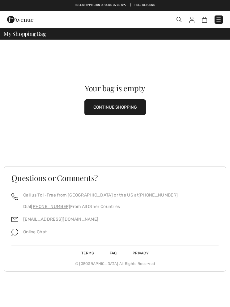
click at [127, 107] on button "CONTINUE SHOPPING" at bounding box center [116, 107] width 62 height 16
click at [126, 108] on button "CONTINUE SHOPPING" at bounding box center [116, 107] width 62 height 16
click at [179, 25] on div "Checkout" at bounding box center [162, 19] width 132 height 13
click at [182, 17] on span at bounding box center [162, 19] width 122 height 8
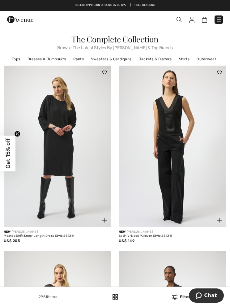
click at [179, 21] on img at bounding box center [179, 19] width 5 height 5
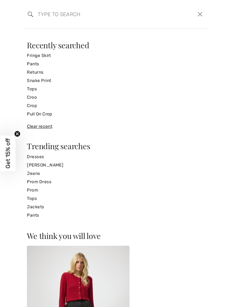
click at [56, 23] on input "search" at bounding box center [96, 14] width 126 height 19
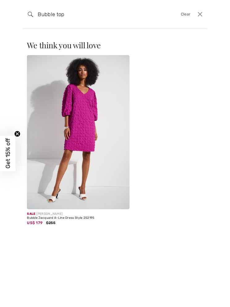
type input "Bubble top"
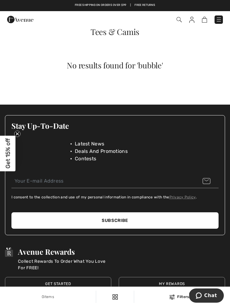
click at [193, 21] on img at bounding box center [192, 20] width 5 height 6
click at [192, 20] on img at bounding box center [192, 20] width 5 height 6
click at [193, 22] on img at bounding box center [192, 20] width 5 height 6
click at [187, 23] on span at bounding box center [162, 19] width 122 height 8
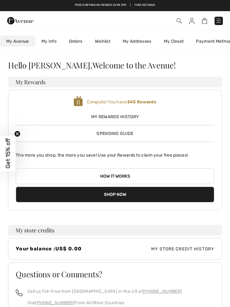
click at [10, 155] on span "Get 15% off" at bounding box center [7, 153] width 7 height 30
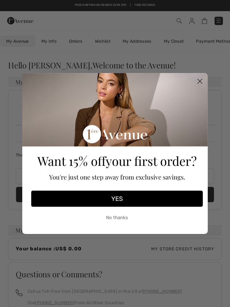
click at [196, 84] on circle "Close dialog" at bounding box center [200, 81] width 10 height 10
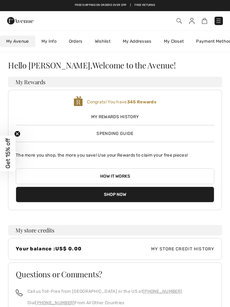
click at [182, 20] on img at bounding box center [179, 20] width 5 height 5
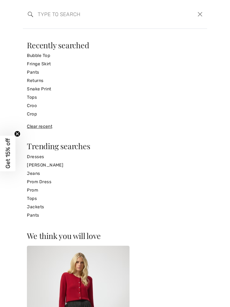
click at [49, 68] on link "Pants" at bounding box center [115, 72] width 177 height 8
click at [51, 64] on link "Fringe Skirt" at bounding box center [115, 64] width 177 height 8
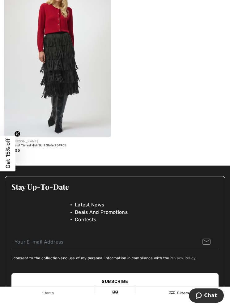
scroll to position [77, 0]
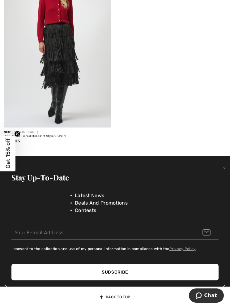
click at [72, 99] on img at bounding box center [58, 47] width 108 height 162
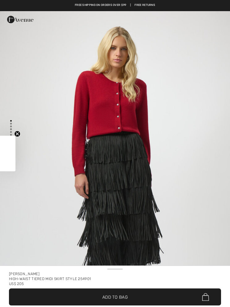
checkbox input "true"
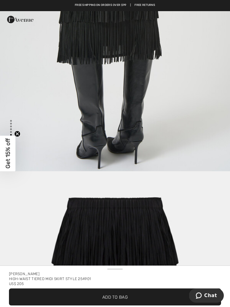
scroll to position [1557, 0]
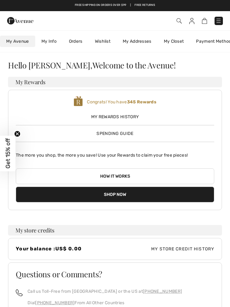
click at [17, 44] on span "My Avenue" at bounding box center [17, 41] width 23 height 7
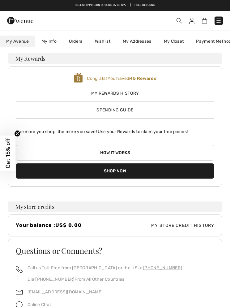
scroll to position [22, 0]
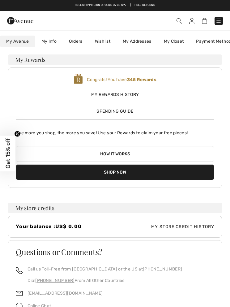
click at [146, 80] on b "345 Rewards" at bounding box center [141, 79] width 29 height 5
click at [117, 152] on button "How it works" at bounding box center [115, 154] width 199 height 16
click at [123, 155] on button "How it works" at bounding box center [115, 154] width 199 height 16
click at [129, 151] on button "How it works" at bounding box center [115, 154] width 199 height 16
click at [19, 135] on circle "Close teaser" at bounding box center [18, 134] width 6 height 6
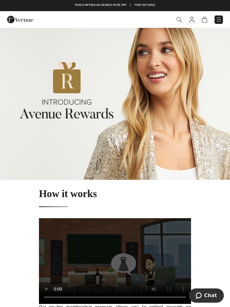
click at [218, 18] on img at bounding box center [219, 19] width 6 height 6
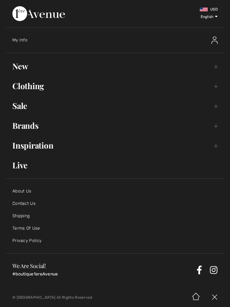
click at [214, 129] on link "Brands Open submenu" at bounding box center [115, 126] width 218 height 14
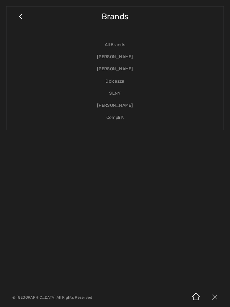
click at [123, 73] on link "[PERSON_NAME]" at bounding box center [115, 69] width 205 height 12
click at [123, 74] on link "[PERSON_NAME]" at bounding box center [115, 69] width 205 height 12
click at [119, 71] on link "[PERSON_NAME]" at bounding box center [115, 69] width 205 height 12
click at [111, 72] on link "[PERSON_NAME]" at bounding box center [115, 69] width 205 height 12
click at [110, 70] on link "[PERSON_NAME]" at bounding box center [115, 69] width 205 height 12
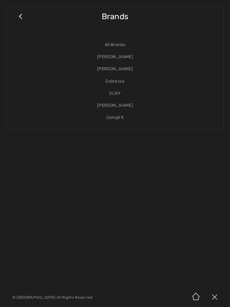
click at [29, 20] on link "Brands" at bounding box center [123, 20] width 190 height 14
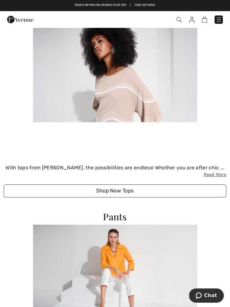
scroll to position [1074, 0]
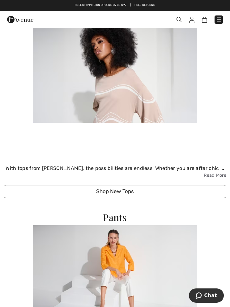
click at [146, 95] on img at bounding box center [115, 73] width 164 height 100
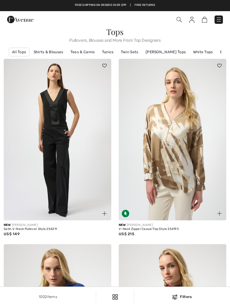
checkbox input "true"
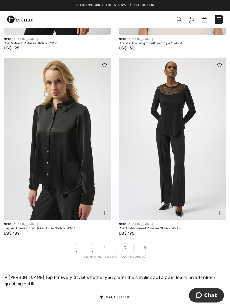
scroll to position [3244, 0]
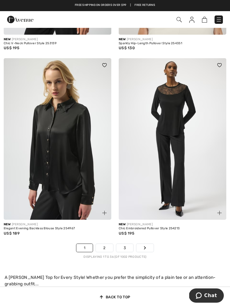
click at [149, 246] on link "Next" at bounding box center [145, 248] width 17 height 8
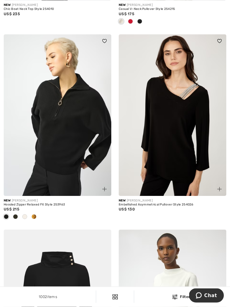
scroll to position [220, 0]
click at [184, 147] on img at bounding box center [173, 115] width 108 height 162
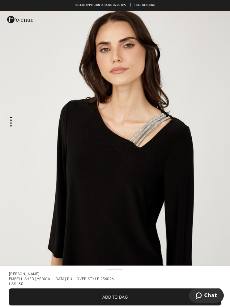
scroll to position [4, 0]
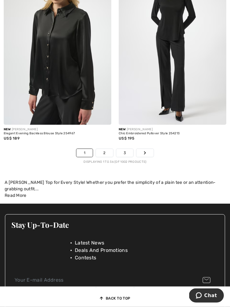
scroll to position [3345, 0]
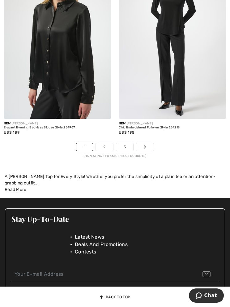
click at [110, 143] on link "2" at bounding box center [104, 147] width 17 height 8
click at [100, 143] on link "2" at bounding box center [104, 147] width 17 height 8
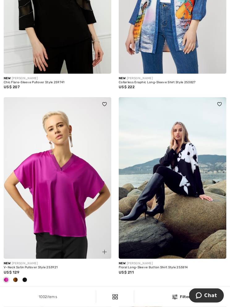
scroll to position [1526, 0]
click at [73, 231] on img at bounding box center [58, 178] width 108 height 162
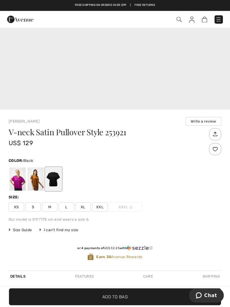
scroll to position [171, 0]
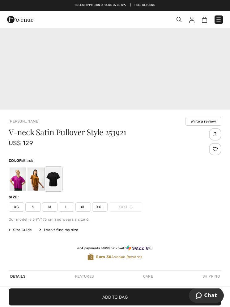
click at [55, 184] on div at bounding box center [54, 179] width 16 height 23
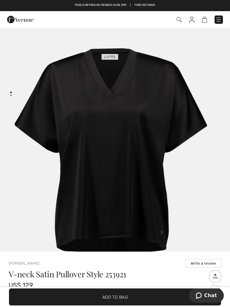
scroll to position [0, 0]
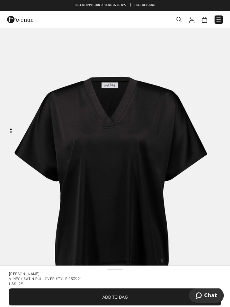
click at [135, 190] on img "1 / 1" at bounding box center [115, 184] width 230 height 346
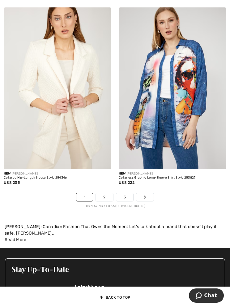
scroll to position [3473, 0]
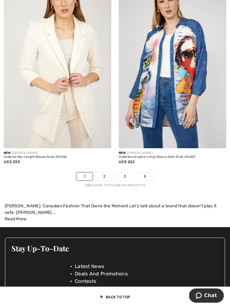
click at [149, 177] on link "Next" at bounding box center [145, 177] width 17 height 8
click at [0, 37] on div "New FRANK LYMAN Collared Hip-Length Blouse Style 254346 US$ 235" at bounding box center [57, 80] width 115 height 186
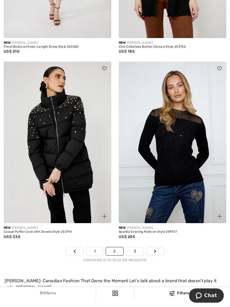
scroll to position [3368, 0]
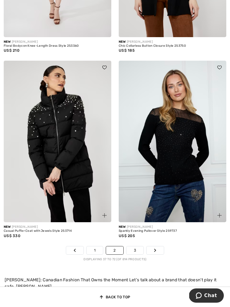
click at [156, 249] on icon "Page navigation" at bounding box center [155, 251] width 2 height 4
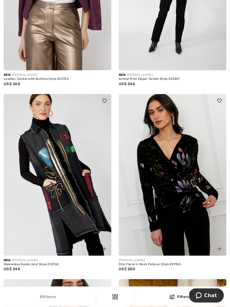
scroll to position [2778, 0]
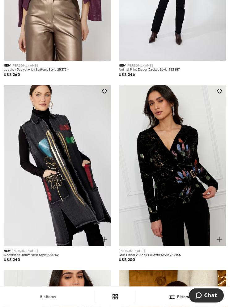
click at [70, 216] on img at bounding box center [58, 166] width 108 height 162
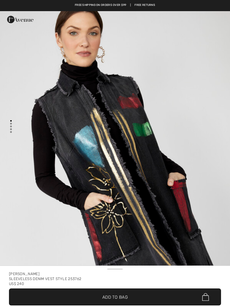
checkbox input "true"
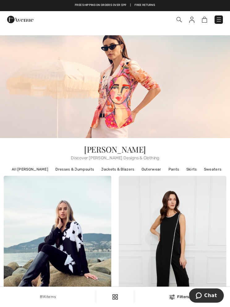
click at [181, 20] on img at bounding box center [179, 19] width 5 height 5
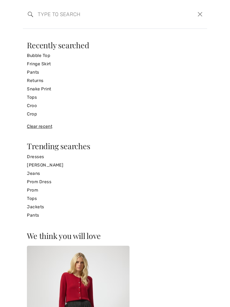
click at [53, 13] on input "search" at bounding box center [96, 14] width 126 height 19
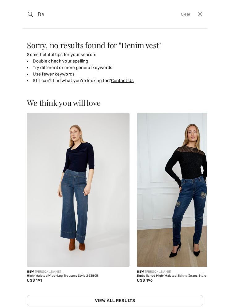
type input "D"
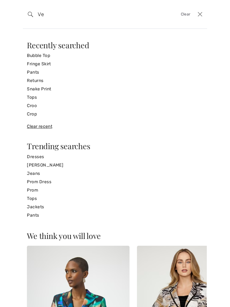
type input "V"
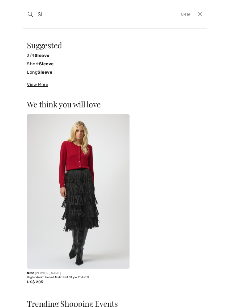
type input "S"
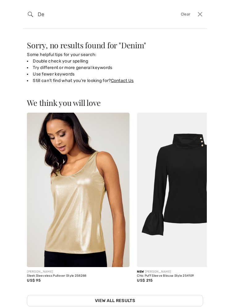
type input "D"
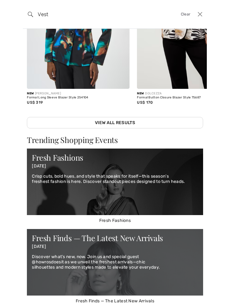
scroll to position [127, 0]
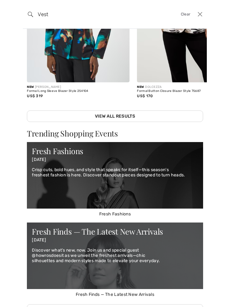
type input "Vest"
click at [123, 118] on link "View All Results" at bounding box center [115, 116] width 177 height 11
click at [124, 114] on link "View All Results" at bounding box center [115, 116] width 177 height 11
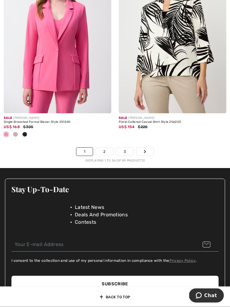
scroll to position [3396, 0]
click at [108, 148] on link "2" at bounding box center [104, 152] width 17 height 8
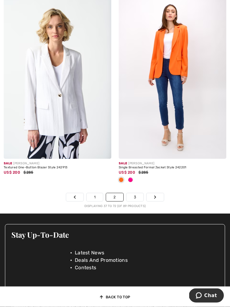
scroll to position [3381, 0]
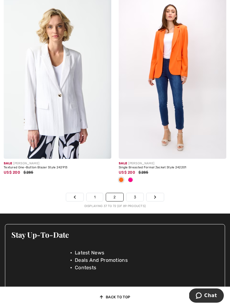
click at [157, 198] on link "Next" at bounding box center [155, 197] width 17 height 8
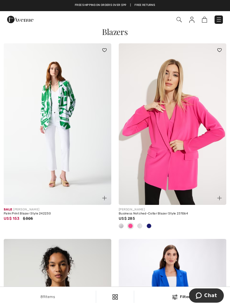
click at [177, 22] on img at bounding box center [179, 19] width 5 height 5
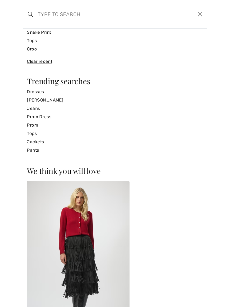
scroll to position [67, 0]
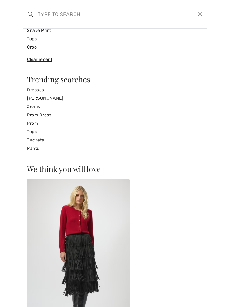
click at [37, 133] on link "Tops" at bounding box center [115, 132] width 177 height 8
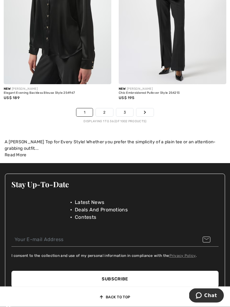
scroll to position [3384, 0]
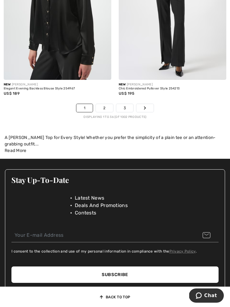
click at [146, 107] on link "Next" at bounding box center [145, 108] width 17 height 8
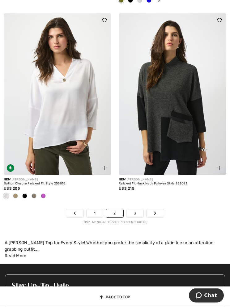
scroll to position [3370, 0]
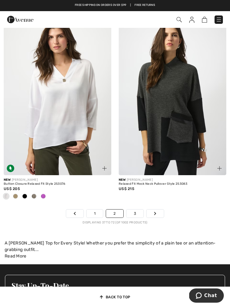
click at [158, 212] on link "Next" at bounding box center [155, 214] width 17 height 8
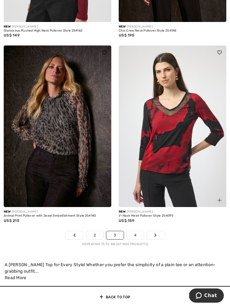
scroll to position [3369, 0]
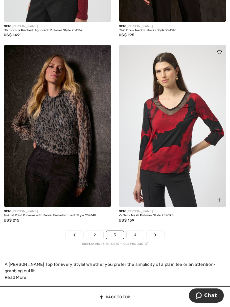
click at [158, 231] on link "Next" at bounding box center [155, 235] width 17 height 8
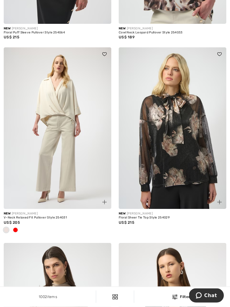
scroll to position [418, 0]
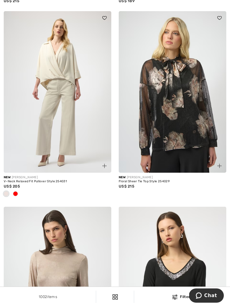
click at [65, 138] on img at bounding box center [58, 92] width 108 height 162
click at [73, 104] on img at bounding box center [58, 92] width 108 height 162
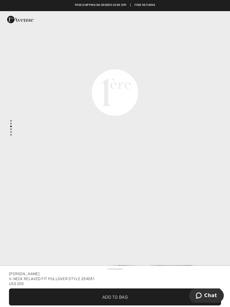
scroll to position [783, 0]
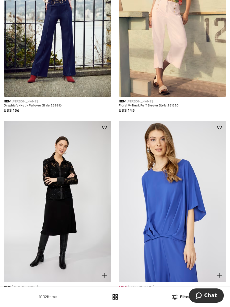
scroll to position [1658, 0]
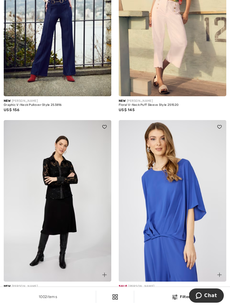
click at [176, 209] on img at bounding box center [173, 201] width 108 height 162
click at [175, 212] on img at bounding box center [173, 201] width 108 height 162
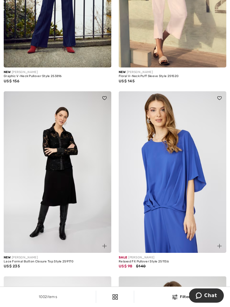
click at [172, 229] on img at bounding box center [173, 172] width 108 height 162
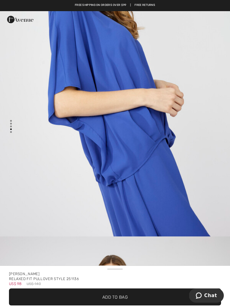
scroll to position [1151, 0]
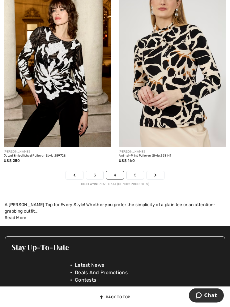
scroll to position [3336, 0]
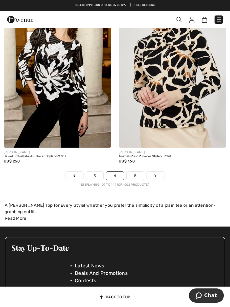
click at [156, 174] on icon "Page navigation" at bounding box center [156, 176] width 2 height 4
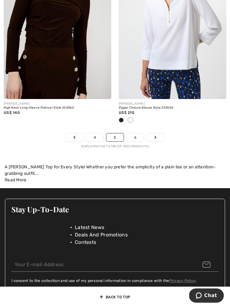
scroll to position [3472, 0]
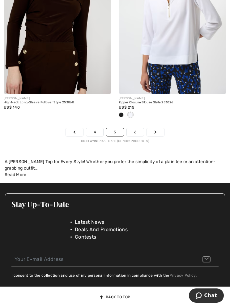
click at [160, 130] on link "Next" at bounding box center [155, 132] width 17 height 8
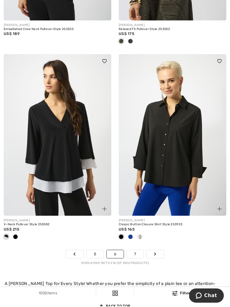
scroll to position [3323, 0]
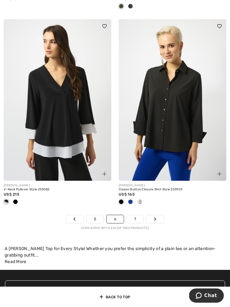
click at [157, 219] on link "Next" at bounding box center [155, 219] width 17 height 8
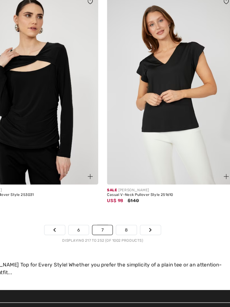
scroll to position [3313, 0]
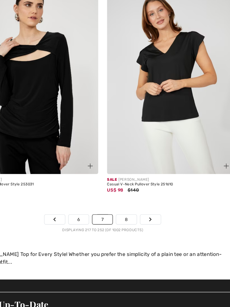
click at [147, 205] on link "Next" at bounding box center [155, 209] width 17 height 8
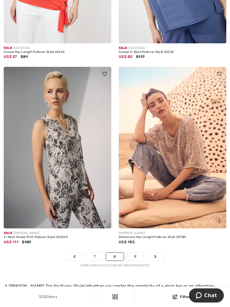
scroll to position [3287, 0]
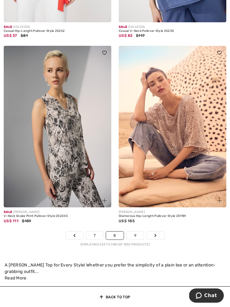
click at [155, 235] on link "Next" at bounding box center [155, 236] width 17 height 8
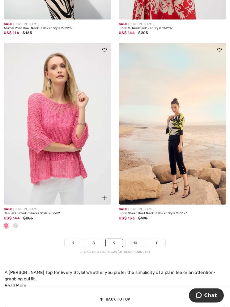
scroll to position [3336, 0]
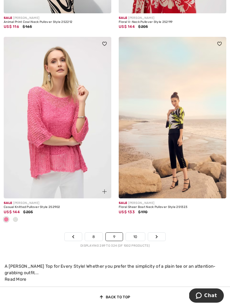
click at [158, 236] on link "Next" at bounding box center [156, 237] width 17 height 8
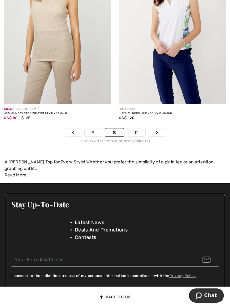
scroll to position [3471, 0]
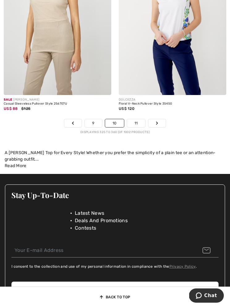
click at [154, 119] on link "Next" at bounding box center [157, 123] width 17 height 8
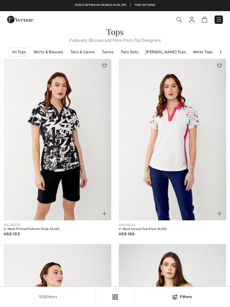
checkbox input "true"
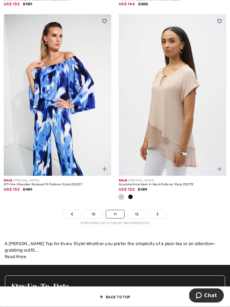
scroll to position [3339, 0]
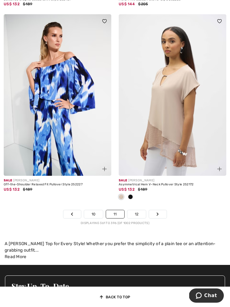
click at [158, 214] on link "Next" at bounding box center [157, 214] width 17 height 8
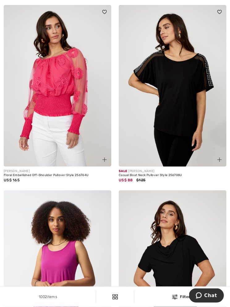
scroll to position [1237, 0]
click at [192, 150] on img at bounding box center [173, 86] width 108 height 162
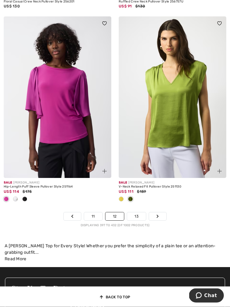
scroll to position [3347, 0]
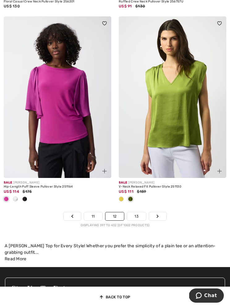
click at [158, 215] on icon "Page navigation" at bounding box center [158, 217] width 2 height 4
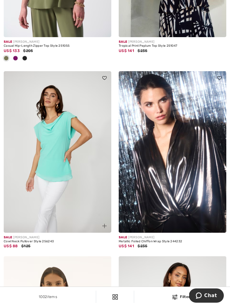
scroll to position [2736, 0]
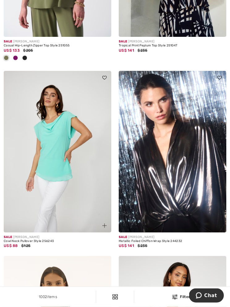
click at [190, 189] on img at bounding box center [173, 152] width 108 height 162
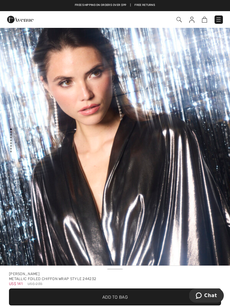
click at [193, 22] on img at bounding box center [192, 20] width 5 height 6
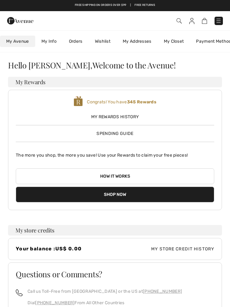
click at [177, 45] on link "My Closet" at bounding box center [174, 41] width 33 height 11
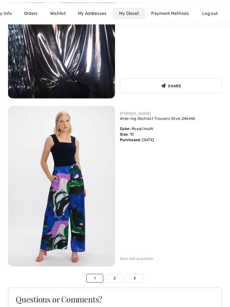
scroll to position [5895, 0]
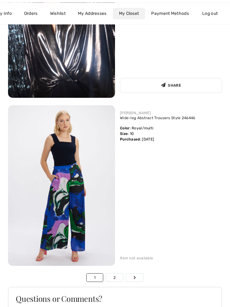
click at [155, 224] on div "JOSEPH RIBKOFF Wide-leg Abstract Trousers Style 246446 Color : Royal/multi Size…" at bounding box center [168, 186] width 107 height 161
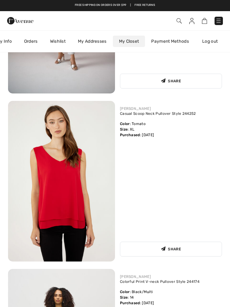
scroll to position [5395, 0]
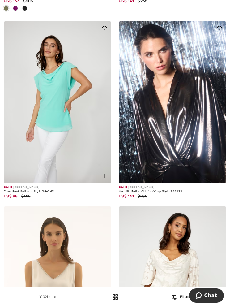
scroll to position [2805, 0]
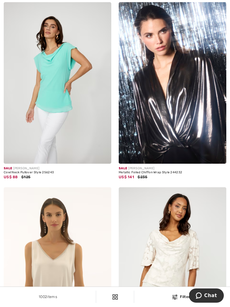
click at [184, 145] on img at bounding box center [173, 83] width 108 height 162
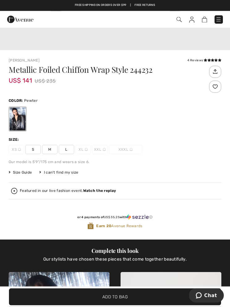
scroll to position [230, 0]
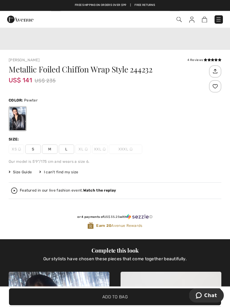
click at [23, 173] on span "Size Guide" at bounding box center [20, 173] width 23 height 6
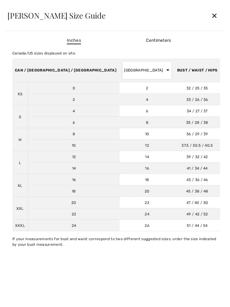
click at [218, 13] on div "✕" at bounding box center [215, 15] width 16 height 13
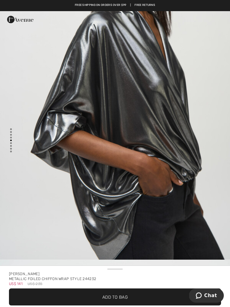
scroll to position [1477, 0]
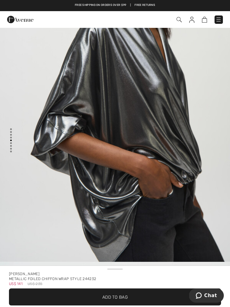
click at [191, 22] on img at bounding box center [192, 20] width 5 height 6
click at [193, 20] on img at bounding box center [192, 20] width 5 height 6
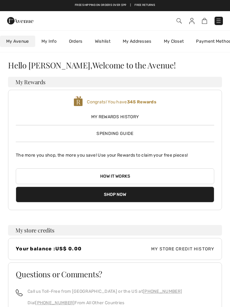
click at [180, 42] on link "My Closet" at bounding box center [174, 41] width 33 height 11
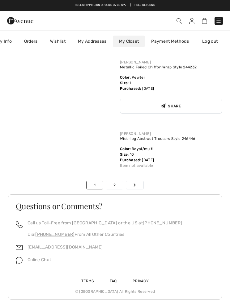
scroll to position [5822, 0]
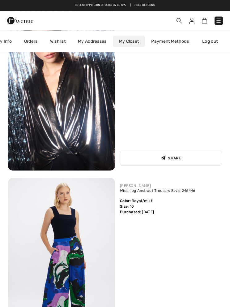
click at [87, 132] on img at bounding box center [61, 90] width 107 height 161
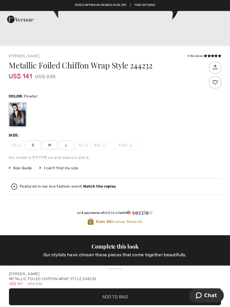
scroll to position [234, 0]
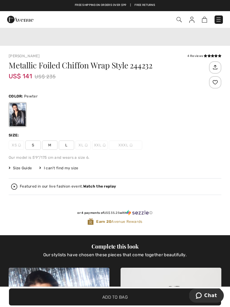
click at [23, 170] on span "Size Guide" at bounding box center [20, 168] width 23 height 6
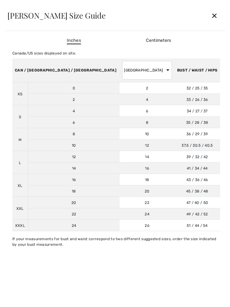
click at [213, 20] on div "✕" at bounding box center [215, 15] width 16 height 13
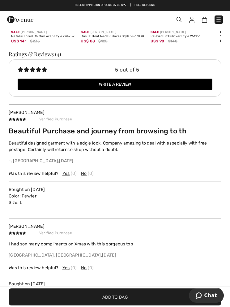
scroll to position [1187, 0]
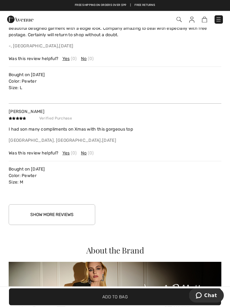
click at [71, 219] on button "Show More Reviews" at bounding box center [52, 215] width 87 height 21
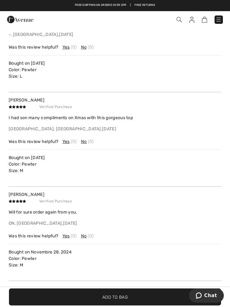
scroll to position [1268, 0]
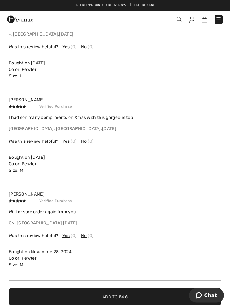
click at [113, 295] on span "Add to Bag" at bounding box center [115, 297] width 25 height 7
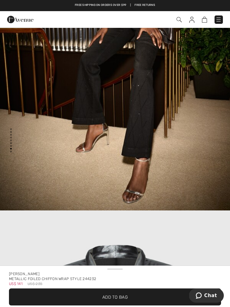
scroll to position [2554, 0]
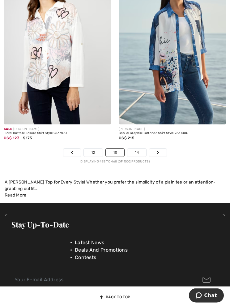
scroll to position [3411, 0]
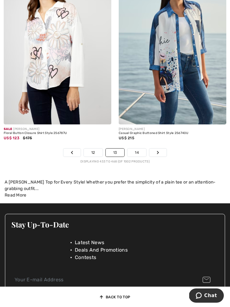
click at [161, 149] on link "Next" at bounding box center [158, 153] width 17 height 8
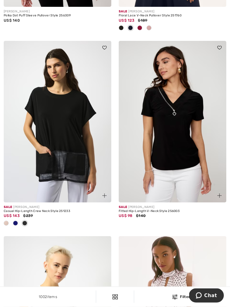
scroll to position [2778, 0]
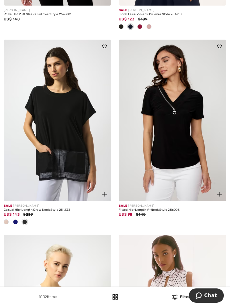
click at [18, 221] on div at bounding box center [15, 222] width 9 height 10
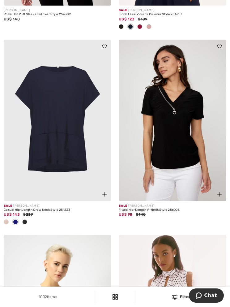
click at [5, 220] on span at bounding box center [6, 222] width 5 height 5
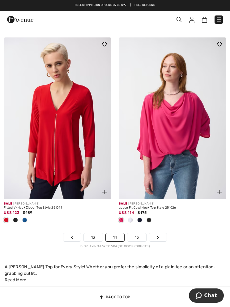
scroll to position [3366, 0]
click at [140, 218] on span at bounding box center [140, 220] width 5 height 5
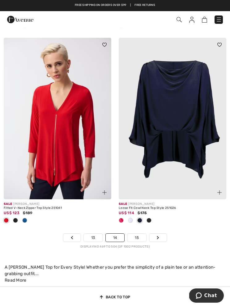
click at [133, 219] on div at bounding box center [130, 221] width 9 height 10
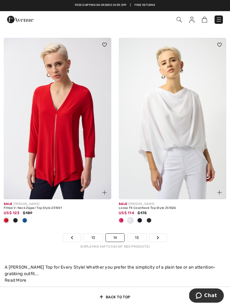
click at [158, 236] on icon "Page navigation" at bounding box center [158, 238] width 2 height 4
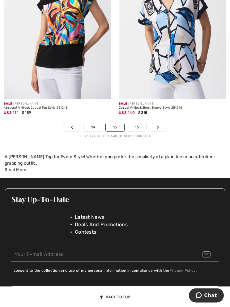
scroll to position [3518, 0]
click at [161, 125] on link "Next" at bounding box center [158, 127] width 17 height 8
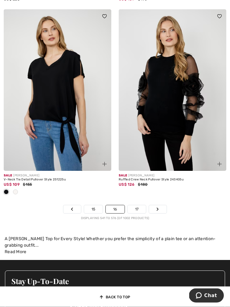
scroll to position [3385, 0]
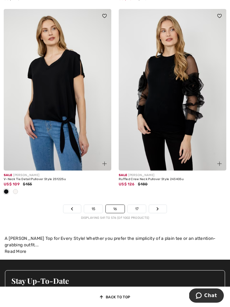
click at [160, 205] on link "Next" at bounding box center [157, 209] width 17 height 8
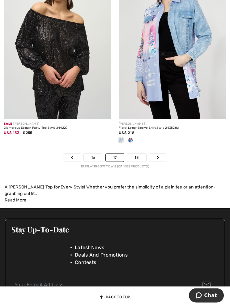
scroll to position [3409, 0]
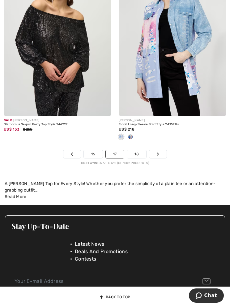
click at [160, 150] on link "Next" at bounding box center [158, 154] width 17 height 8
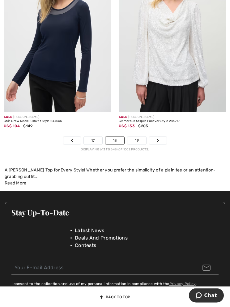
scroll to position [3451, 0]
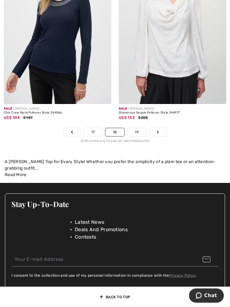
click at [161, 129] on link "Next" at bounding box center [158, 132] width 17 height 8
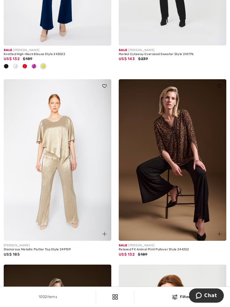
scroll to position [3094, 0]
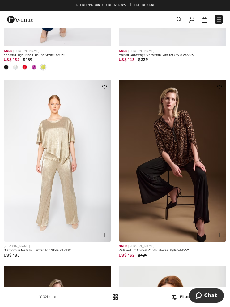
click at [192, 204] on img at bounding box center [173, 161] width 108 height 162
click at [177, 253] on div "US$ 132 $189" at bounding box center [173, 256] width 108 height 6
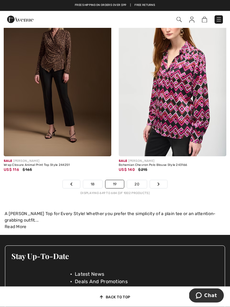
scroll to position [3360, 0]
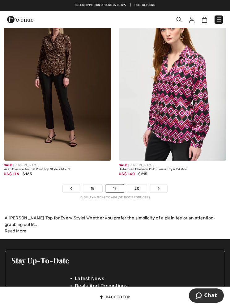
click at [159, 187] on icon "Page navigation" at bounding box center [159, 189] width 2 height 4
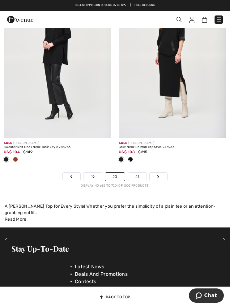
scroll to position [3397, 0]
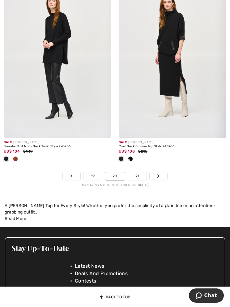
click at [157, 174] on icon "Page navigation" at bounding box center [158, 176] width 2 height 4
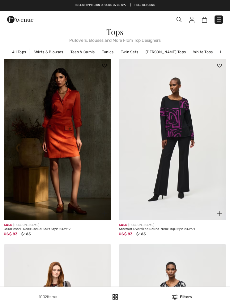
checkbox input "true"
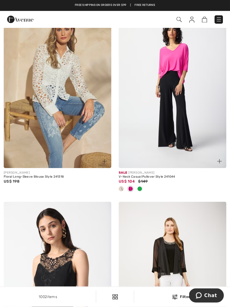
scroll to position [3171, 0]
click at [176, 153] on img at bounding box center [173, 88] width 108 height 162
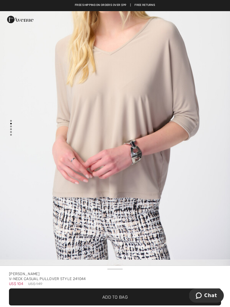
scroll to position [440, 0]
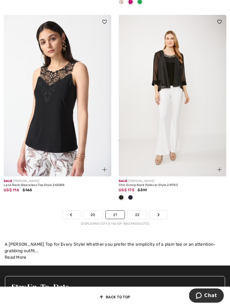
scroll to position [3359, 0]
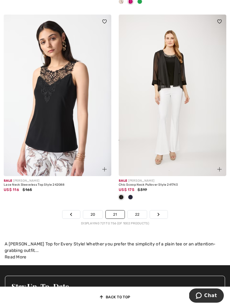
click at [159, 213] on icon "Page navigation" at bounding box center [159, 215] width 2 height 4
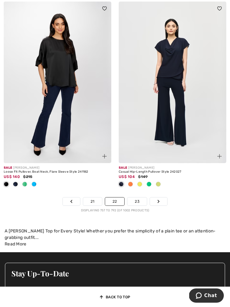
scroll to position [3397, 0]
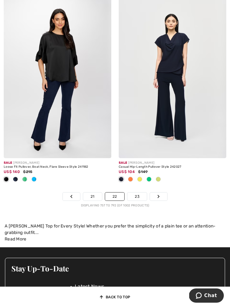
click at [160, 196] on link "Next" at bounding box center [158, 197] width 17 height 8
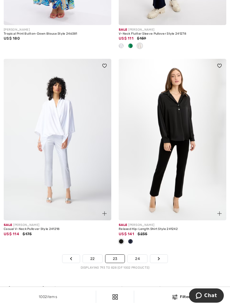
scroll to position [3348, 0]
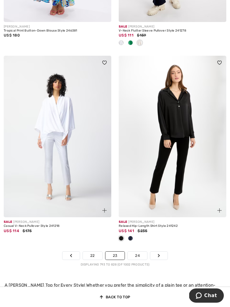
click at [67, 161] on img at bounding box center [58, 137] width 108 height 162
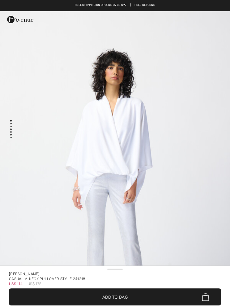
checkbox input "true"
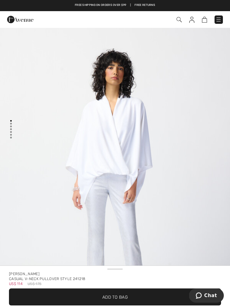
click at [119, 299] on span "Add to Bag" at bounding box center [115, 297] width 25 height 7
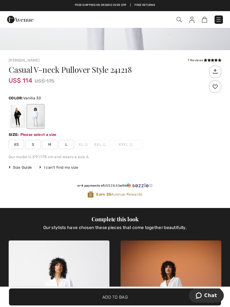
scroll to position [230, 0]
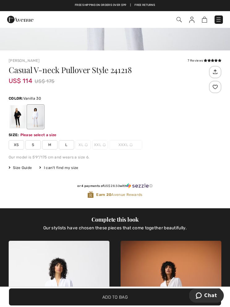
click at [15, 112] on div at bounding box center [18, 116] width 16 height 23
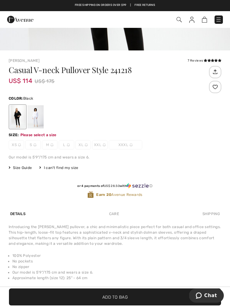
click at [36, 116] on div at bounding box center [36, 116] width 16 height 23
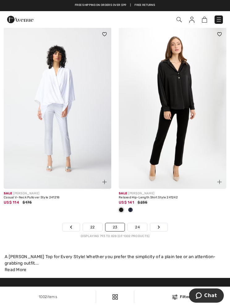
click at [162, 223] on link "Next" at bounding box center [159, 227] width 17 height 8
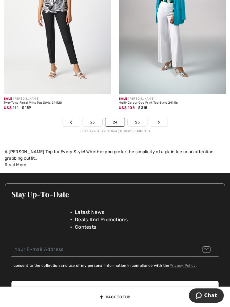
scroll to position [3485, 0]
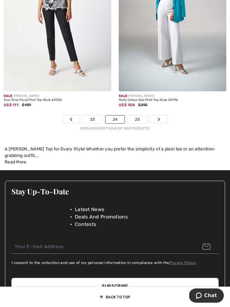
click at [164, 119] on link "Next" at bounding box center [159, 120] width 17 height 8
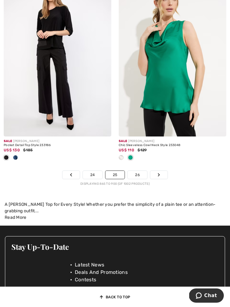
scroll to position [3415, 0]
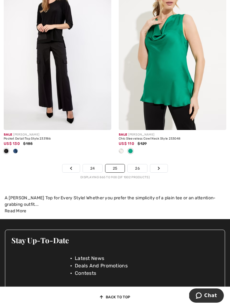
click at [159, 168] on link "Next" at bounding box center [159, 168] width 17 height 8
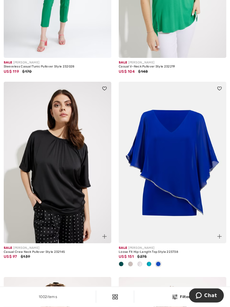
scroll to position [1727, 0]
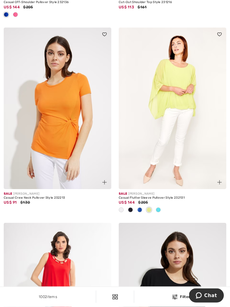
scroll to position [2790, 0]
click at [163, 212] on div at bounding box center [158, 210] width 9 height 10
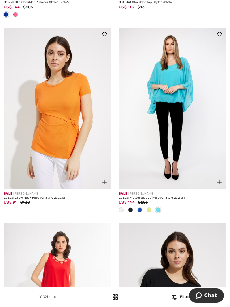
click at [139, 211] on div at bounding box center [139, 210] width 9 height 10
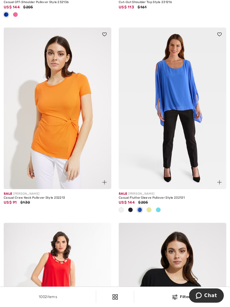
click at [133, 207] on div at bounding box center [130, 210] width 9 height 10
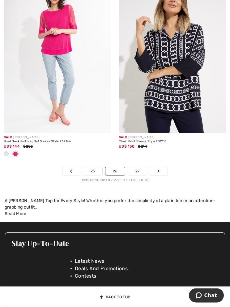
scroll to position [3412, 0]
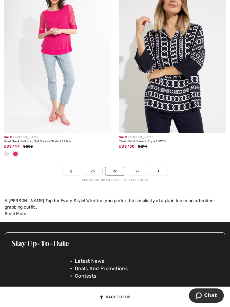
click at [165, 171] on link "Next" at bounding box center [158, 171] width 17 height 8
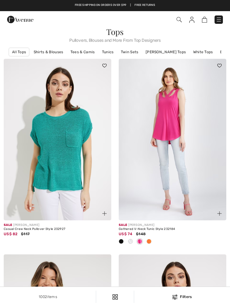
checkbox input "true"
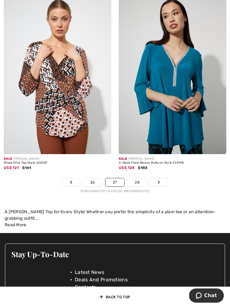
scroll to position [3342, 0]
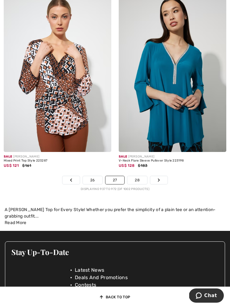
click at [161, 176] on link "Next" at bounding box center [159, 180] width 17 height 8
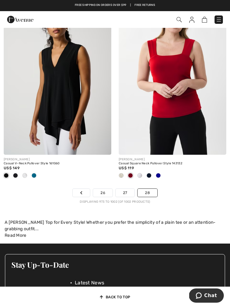
scroll to position [2793, 0]
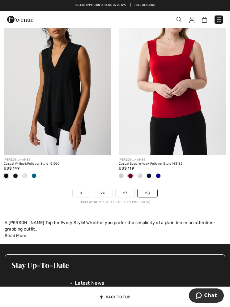
click at [0, 5] on div "Free shipping on orders over $99 | Free Returns" at bounding box center [115, 5] width 230 height 11
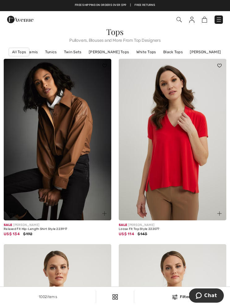
scroll to position [0, 56]
click at [201, 53] on link "[PERSON_NAME] Tops" at bounding box center [211, 52] width 46 height 8
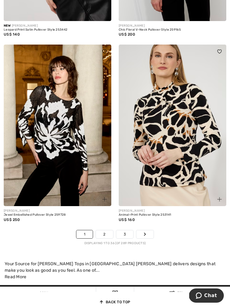
scroll to position [3271, 0]
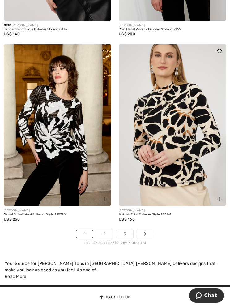
click at [147, 230] on link "Next" at bounding box center [145, 234] width 17 height 8
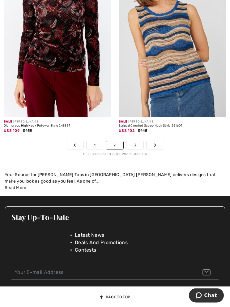
scroll to position [3390, 0]
click at [157, 141] on link "Next" at bounding box center [155, 145] width 17 height 8
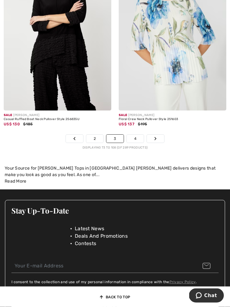
scroll to position [3376, 0]
click at [162, 135] on link "Next" at bounding box center [155, 139] width 17 height 8
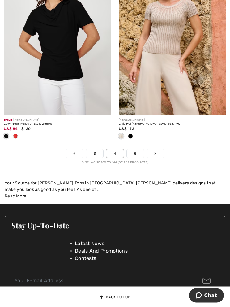
scroll to position [3414, 0]
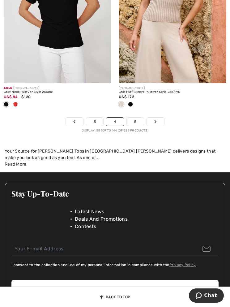
click at [160, 118] on link "Next" at bounding box center [155, 122] width 17 height 8
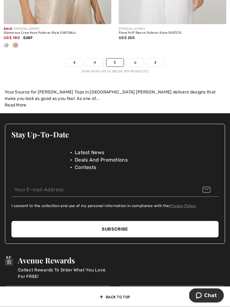
scroll to position [3453, 0]
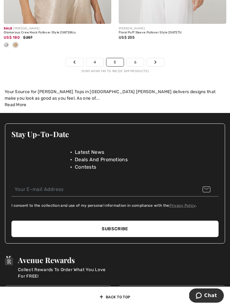
click at [157, 58] on link "Next" at bounding box center [155, 62] width 17 height 8
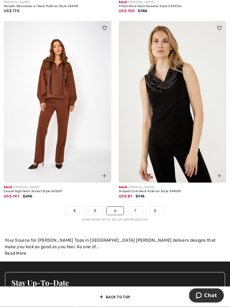
scroll to position [3294, 0]
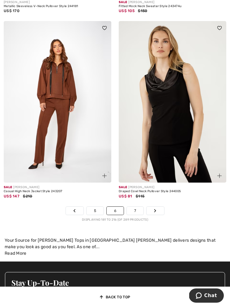
click at [160, 209] on link "Next" at bounding box center [155, 211] width 17 height 8
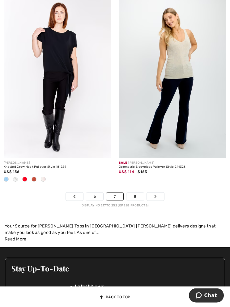
scroll to position [3311, 0]
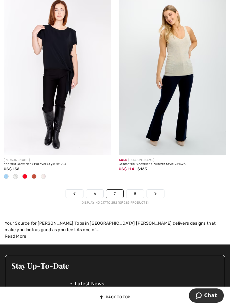
click at [157, 190] on link "Next" at bounding box center [155, 194] width 17 height 8
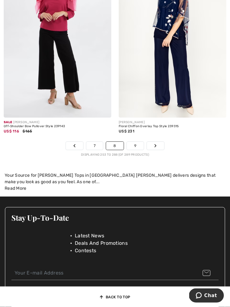
scroll to position [3381, 0]
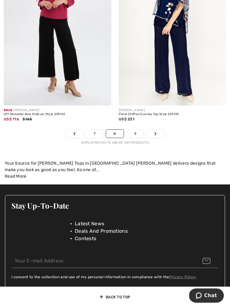
click at [157, 133] on link "Next" at bounding box center [155, 134] width 17 height 8
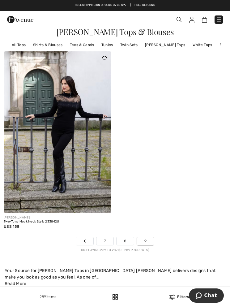
click at [109, 47] on link "Tunics" at bounding box center [107, 45] width 18 height 8
click at [110, 46] on link "Tunics" at bounding box center [107, 45] width 18 height 8
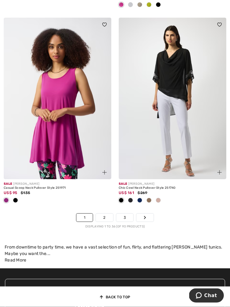
scroll to position [3369, 0]
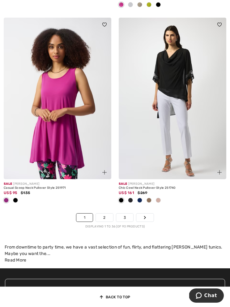
click at [147, 216] on link "Next" at bounding box center [145, 218] width 17 height 8
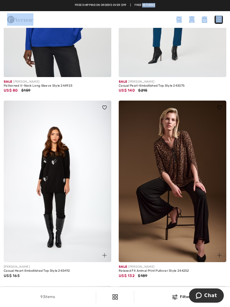
scroll to position [1519, 0]
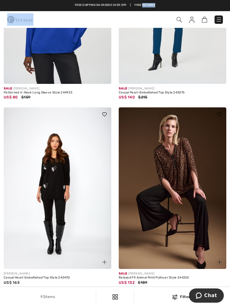
click at [180, 157] on img at bounding box center [173, 188] width 108 height 162
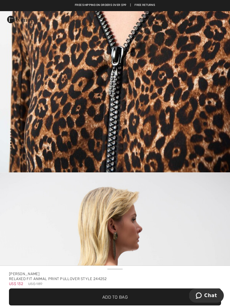
scroll to position [1555, 0]
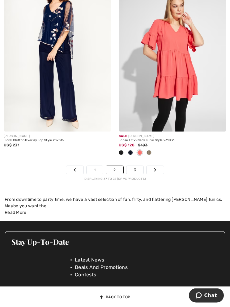
scroll to position [3427, 0]
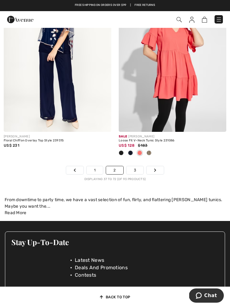
click at [136, 170] on link "3" at bounding box center [135, 170] width 17 height 8
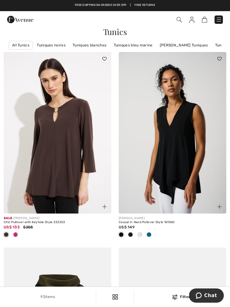
click at [204, 22] on img at bounding box center [204, 20] width 5 height 6
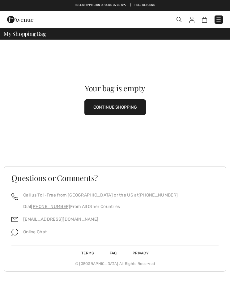
click at [193, 17] on img at bounding box center [192, 20] width 5 height 6
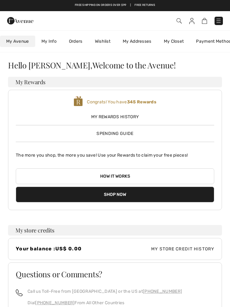
click at [178, 40] on link "My Closet" at bounding box center [174, 41] width 33 height 11
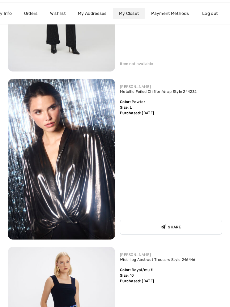
scroll to position [5754, 0]
click at [92, 167] on img at bounding box center [61, 159] width 107 height 161
click at [102, 155] on img at bounding box center [61, 159] width 107 height 161
click at [143, 93] on link "Metallic Foiled Chiffon Wrap Style 244232" at bounding box center [158, 91] width 77 height 4
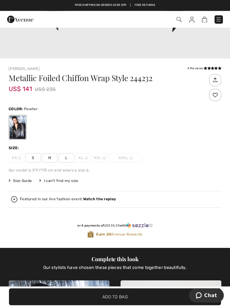
scroll to position [233, 0]
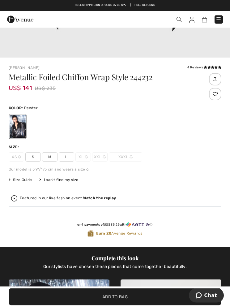
click at [50, 159] on span "M" at bounding box center [49, 157] width 15 height 9
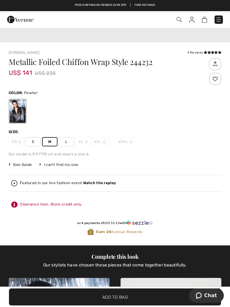
scroll to position [252, 0]
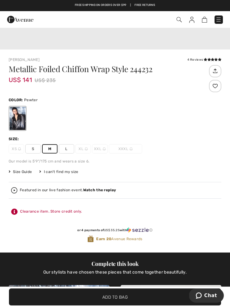
click at [52, 149] on span "M" at bounding box center [49, 148] width 15 height 9
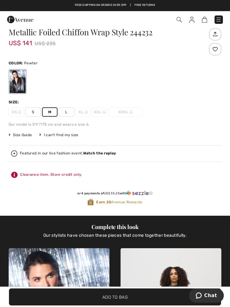
scroll to position [288, 0]
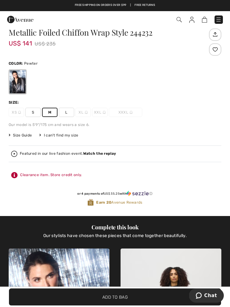
click at [53, 114] on span "M" at bounding box center [49, 112] width 15 height 9
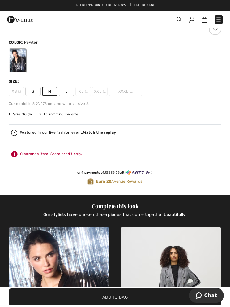
scroll to position [278, 0]
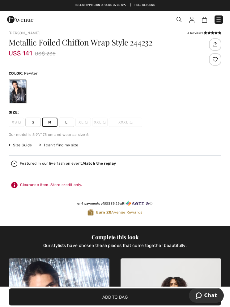
click at [53, 127] on div "Metallic Foiled Chiffon Wrap Style 244232 US$ 141 US$ 235 Color: Pewter Size: X…" at bounding box center [115, 132] width 213 height 188
click at [60, 186] on div "Clearance item. Store credit only." at bounding box center [115, 185] width 213 height 11
click at [216, 46] on img at bounding box center [215, 44] width 10 height 11
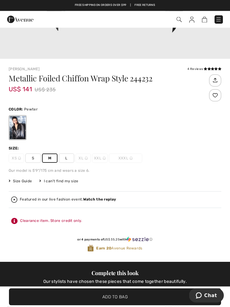
scroll to position [234, 0]
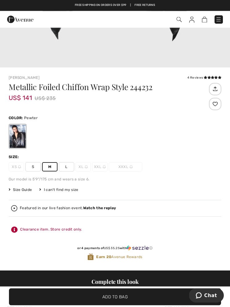
click at [128, 86] on h1 "Metallic Foiled Chiffon Wrap Style 244232" at bounding box center [106, 87] width 195 height 8
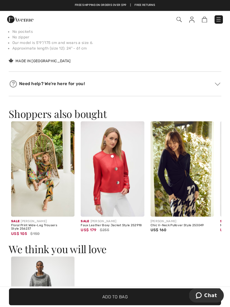
scroll to position [742, 0]
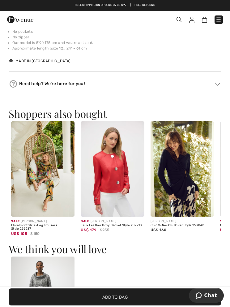
click at [112, 300] on span "Add to Bag" at bounding box center [115, 297] width 25 height 7
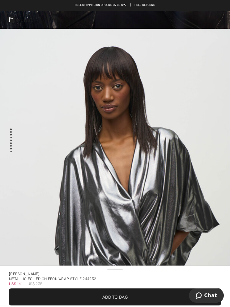
scroll to position [0, 0]
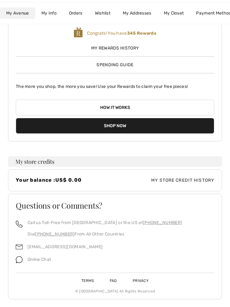
click at [13, 18] on link "My Avenue 345 Reward points" at bounding box center [17, 13] width 35 height 11
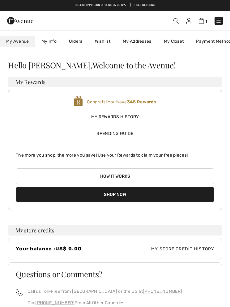
click at [110, 42] on link "Wishlist" at bounding box center [103, 41] width 28 height 11
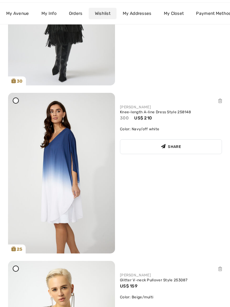
scroll to position [197, 0]
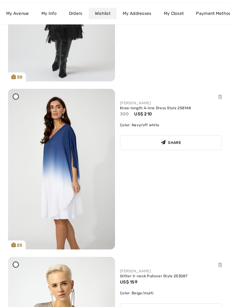
click at [74, 188] on img at bounding box center [61, 169] width 107 height 161
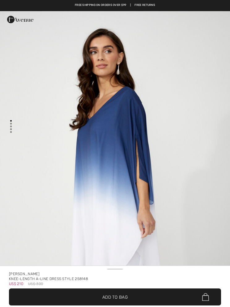
checkbox input "true"
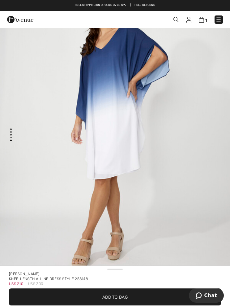
scroll to position [1504, 0]
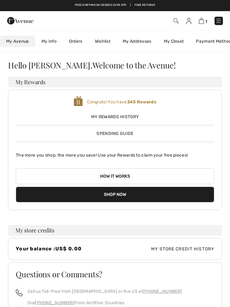
click at [107, 46] on link "Wishlist" at bounding box center [103, 41] width 28 height 11
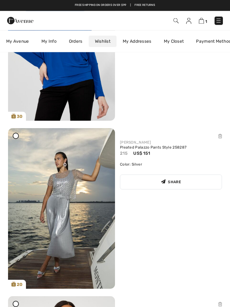
scroll to position [661, 0]
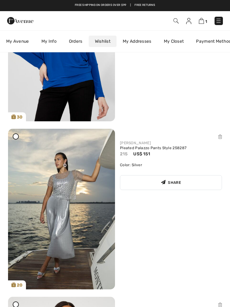
click at [64, 252] on img at bounding box center [61, 209] width 107 height 161
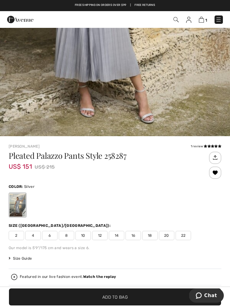
scroll to position [165, 0]
click at [30, 261] on span "Size Guide" at bounding box center [20, 259] width 23 height 6
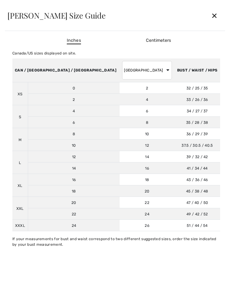
scroll to position [0, 0]
click at [217, 16] on div "✕" at bounding box center [215, 15] width 16 height 13
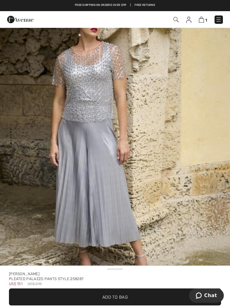
click at [175, 22] on img at bounding box center [176, 19] width 5 height 5
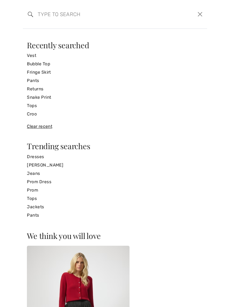
click at [58, 17] on input "search" at bounding box center [96, 14] width 126 height 19
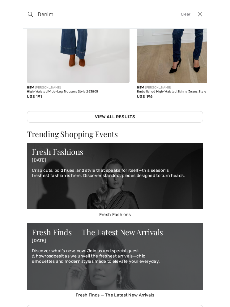
scroll to position [126, 0]
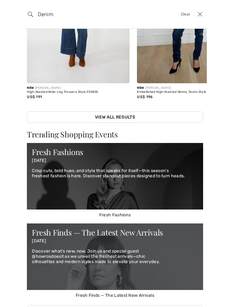
type input "Denim"
click at [120, 116] on link "View All Results" at bounding box center [115, 117] width 177 height 11
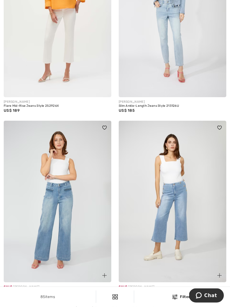
scroll to position [3236, 0]
click at [150, 307] on link "Next" at bounding box center [145, 311] width 17 height 8
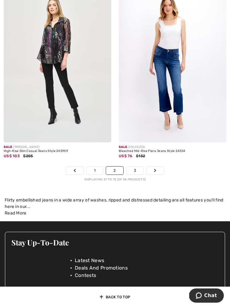
scroll to position [3366, 0]
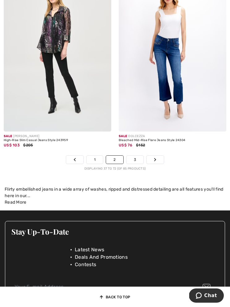
click at [155, 158] on icon "Page navigation" at bounding box center [155, 160] width 2 height 4
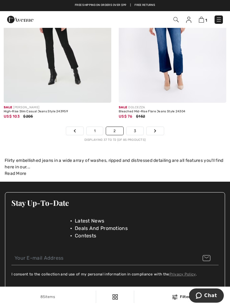
click at [177, 22] on img at bounding box center [176, 19] width 5 height 5
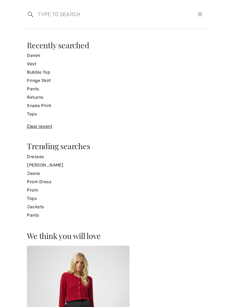
click at [58, 17] on input "search" at bounding box center [96, 14] width 126 height 19
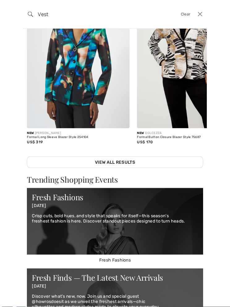
scroll to position [81, 0]
type input "Vest"
click at [121, 164] on link "View All Results" at bounding box center [115, 162] width 177 height 11
click at [117, 161] on link "View All Results" at bounding box center [115, 162] width 177 height 11
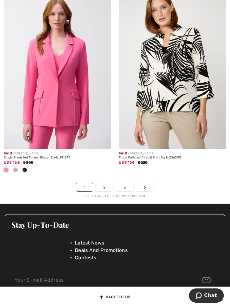
scroll to position [3361, 0]
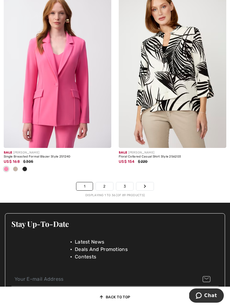
click at [146, 185] on icon "Page navigation" at bounding box center [145, 187] width 2 height 4
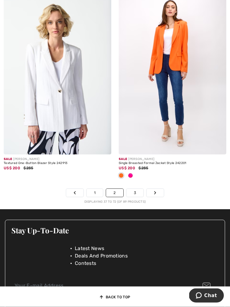
scroll to position [3385, 0]
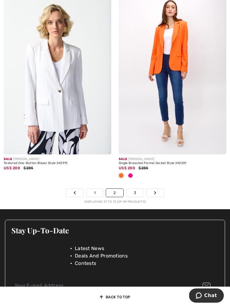
click at [156, 191] on icon "Page navigation" at bounding box center [155, 193] width 2 height 4
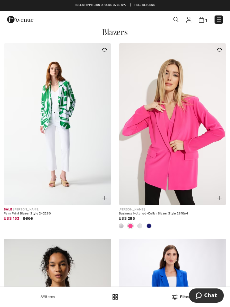
click at [175, 22] on img at bounding box center [176, 19] width 5 height 5
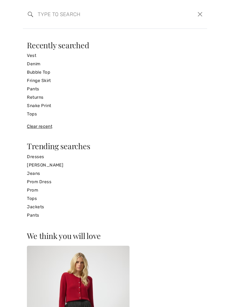
click at [39, 206] on link "Jackets" at bounding box center [115, 207] width 177 height 8
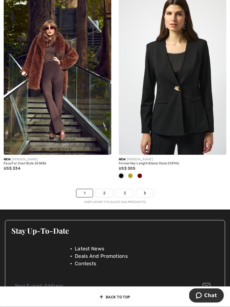
scroll to position [3321, 0]
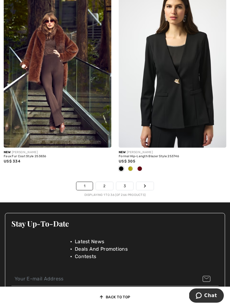
click at [146, 184] on icon "Page navigation" at bounding box center [145, 186] width 2 height 4
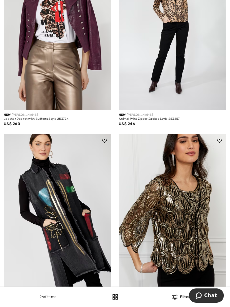
scroll to position [2665, 0]
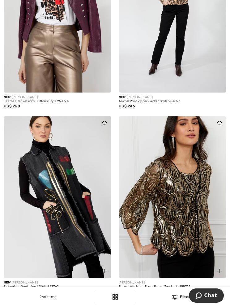
click at [64, 226] on img at bounding box center [58, 197] width 108 height 162
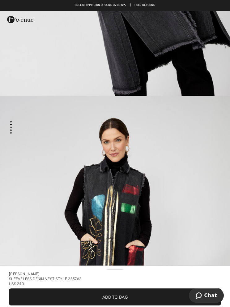
scroll to position [270, 0]
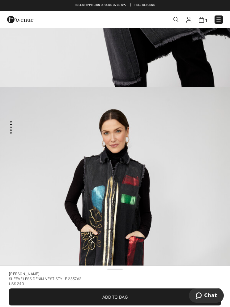
click at [109, 290] on span "✔ Added to Bag Add to Bag" at bounding box center [115, 297] width 212 height 17
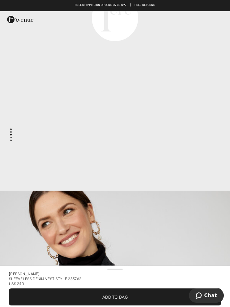
scroll to position [854, 0]
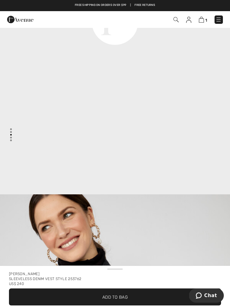
click at [124, 292] on span "✔ Added to Bag Add to Bag" at bounding box center [115, 297] width 212 height 17
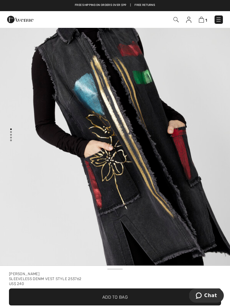
scroll to position [0, 0]
